Goal: Communication & Community: Answer question/provide support

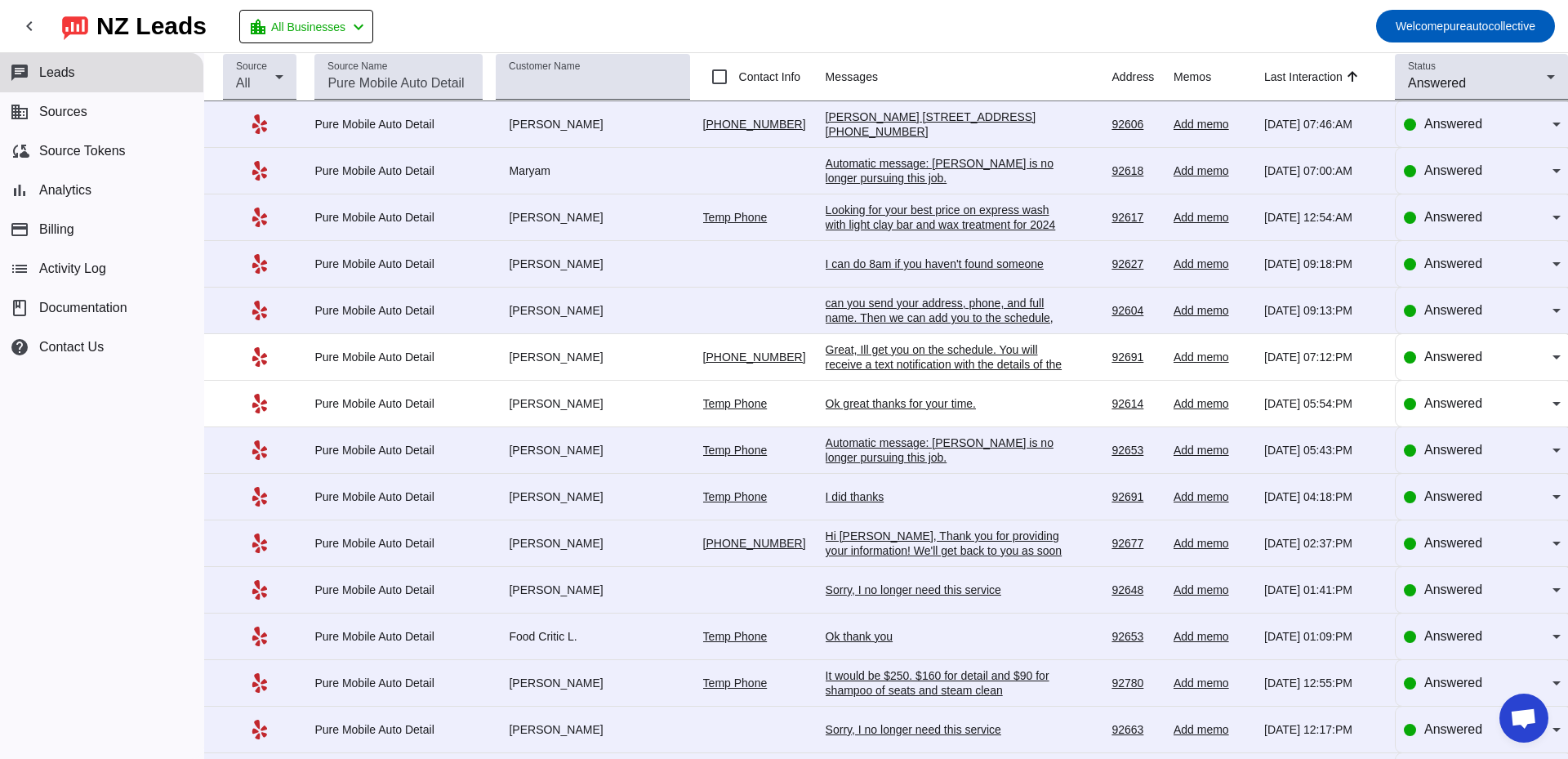
click at [916, 118] on div "[PERSON_NAME] [STREET_ADDRESS] [PHONE_NUMBER]" at bounding box center [948, 124] width 245 height 29
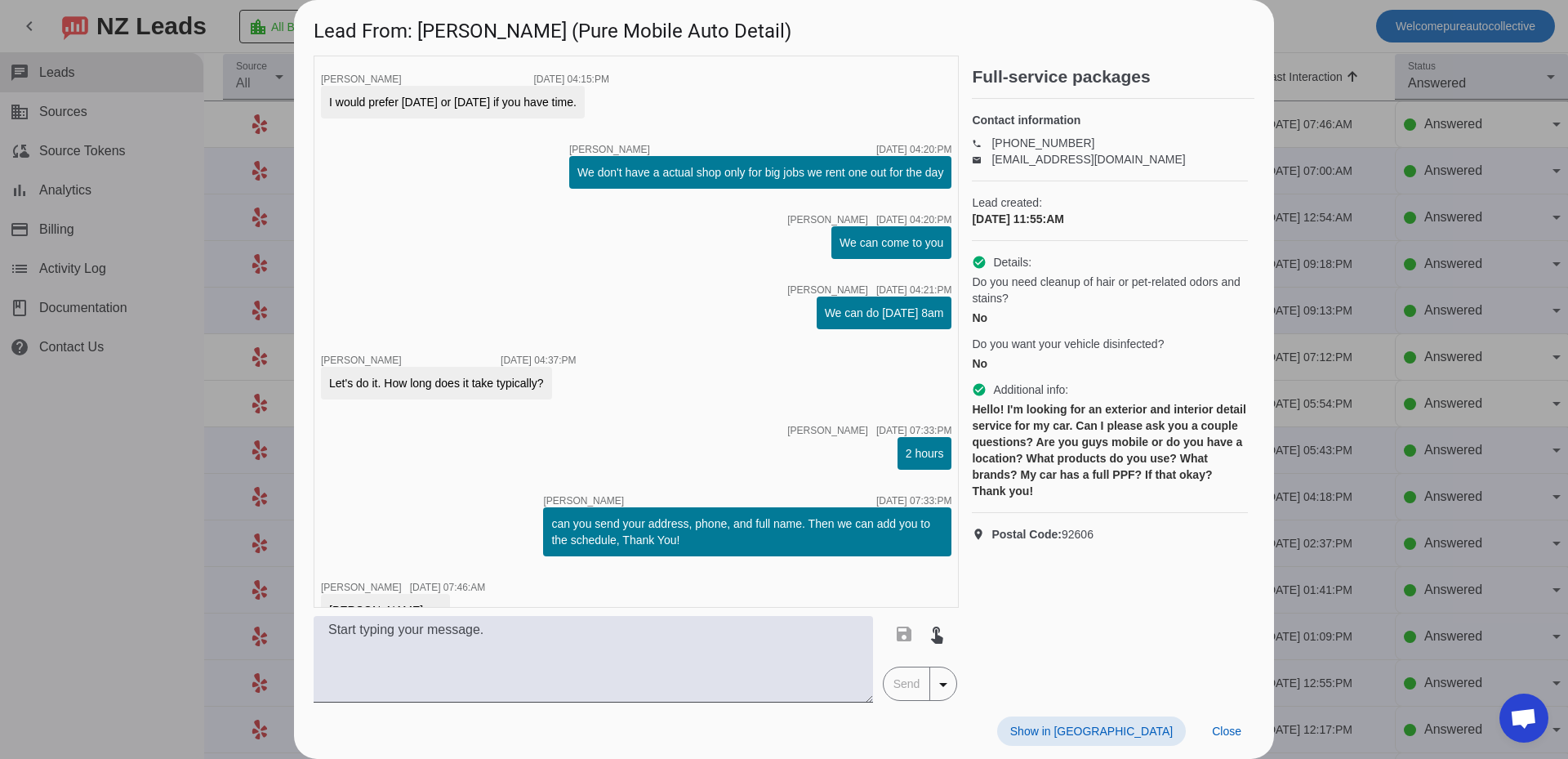
scroll to position [1314, 0]
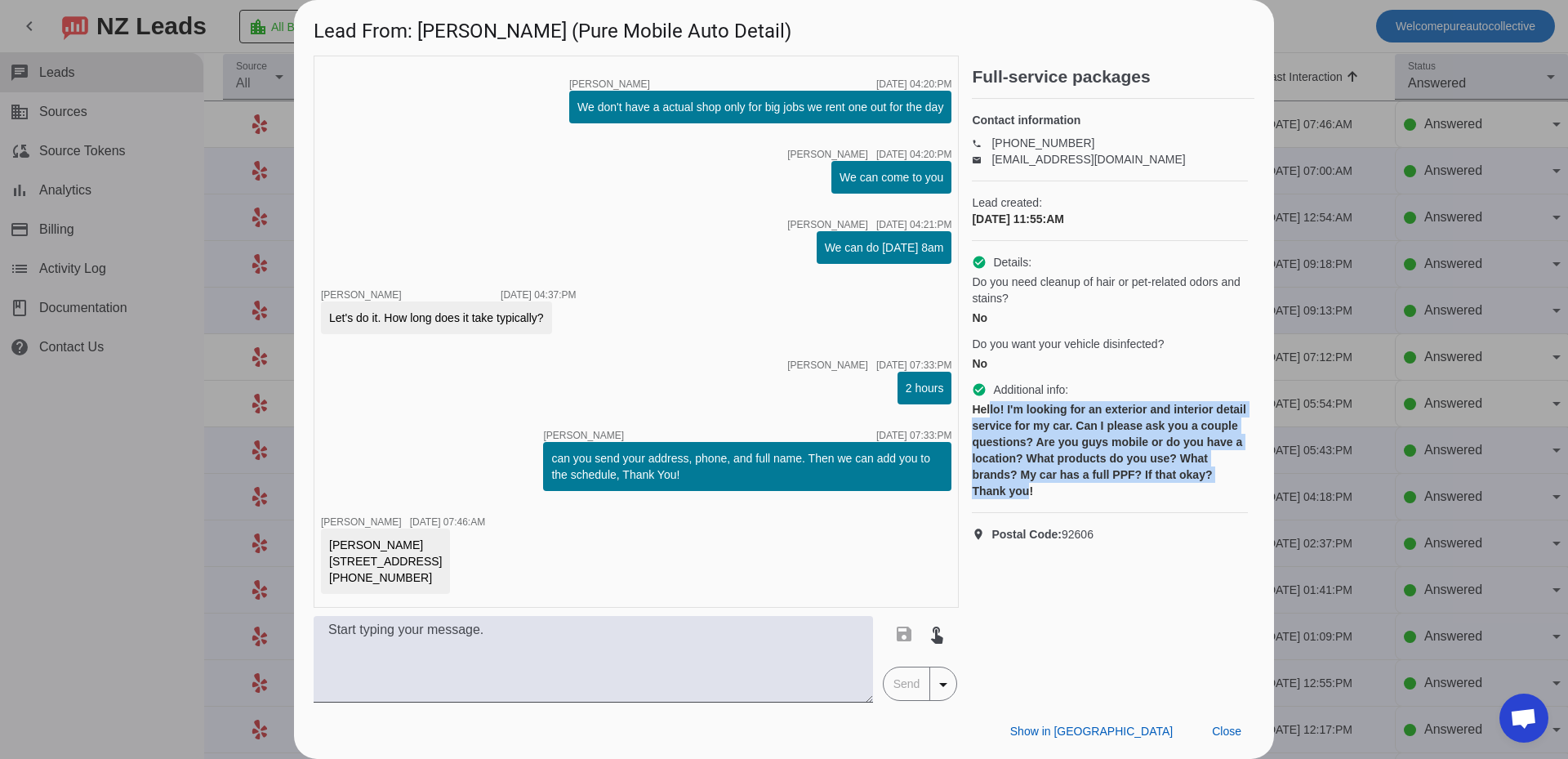
drag, startPoint x: 1031, startPoint y: 511, endPoint x: 988, endPoint y: 429, distance: 92.6
click at [988, 429] on div "Hello! I'm looking for an exterior and interior detail service for my car. Can …" at bounding box center [1110, 450] width 276 height 98
click at [1078, 486] on div "Hello! I'm looking for an exterior and interior detail service for my car. Can …" at bounding box center [1110, 450] width 276 height 98
click at [1182, 467] on div "Hello! I'm looking for an exterior and interior detail service for my car. Can …" at bounding box center [1110, 450] width 276 height 98
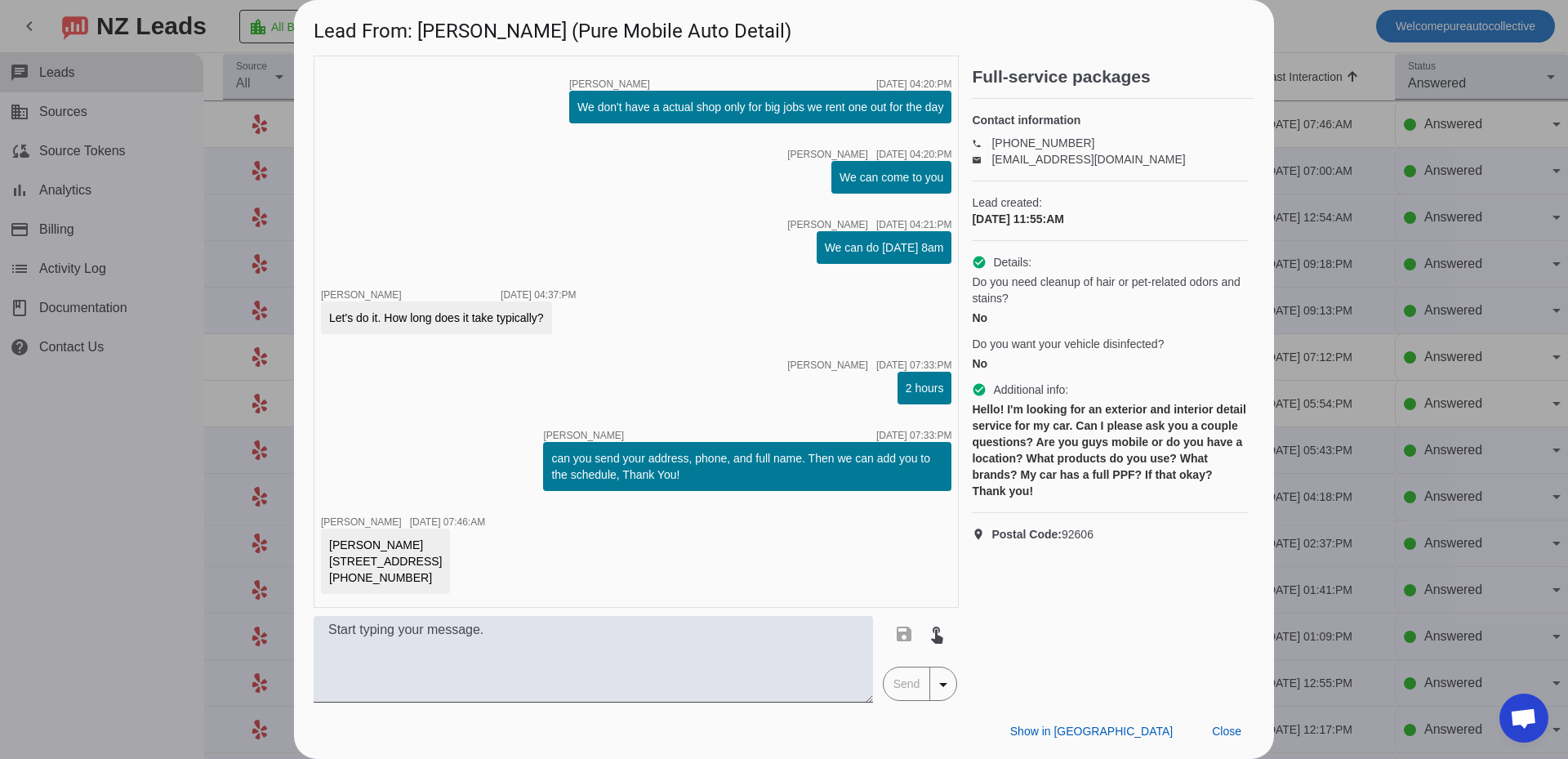
drag, startPoint x: 329, startPoint y: 529, endPoint x: 398, endPoint y: 588, distance: 90.8
click at [398, 588] on div "[PERSON_NAME] [STREET_ADDRESS] [PHONE_NUMBER]" at bounding box center [386, 561] width 129 height 65
click at [604, 543] on div "timer close [PERSON_NAME] [DATE] 11:55:AM Hi [PERSON_NAME], Thanks for contacti…" at bounding box center [636, 331] width 646 height 552
click at [1368, 510] on div at bounding box center [784, 380] width 1568 height 759
